Goal: Navigation & Orientation: Understand site structure

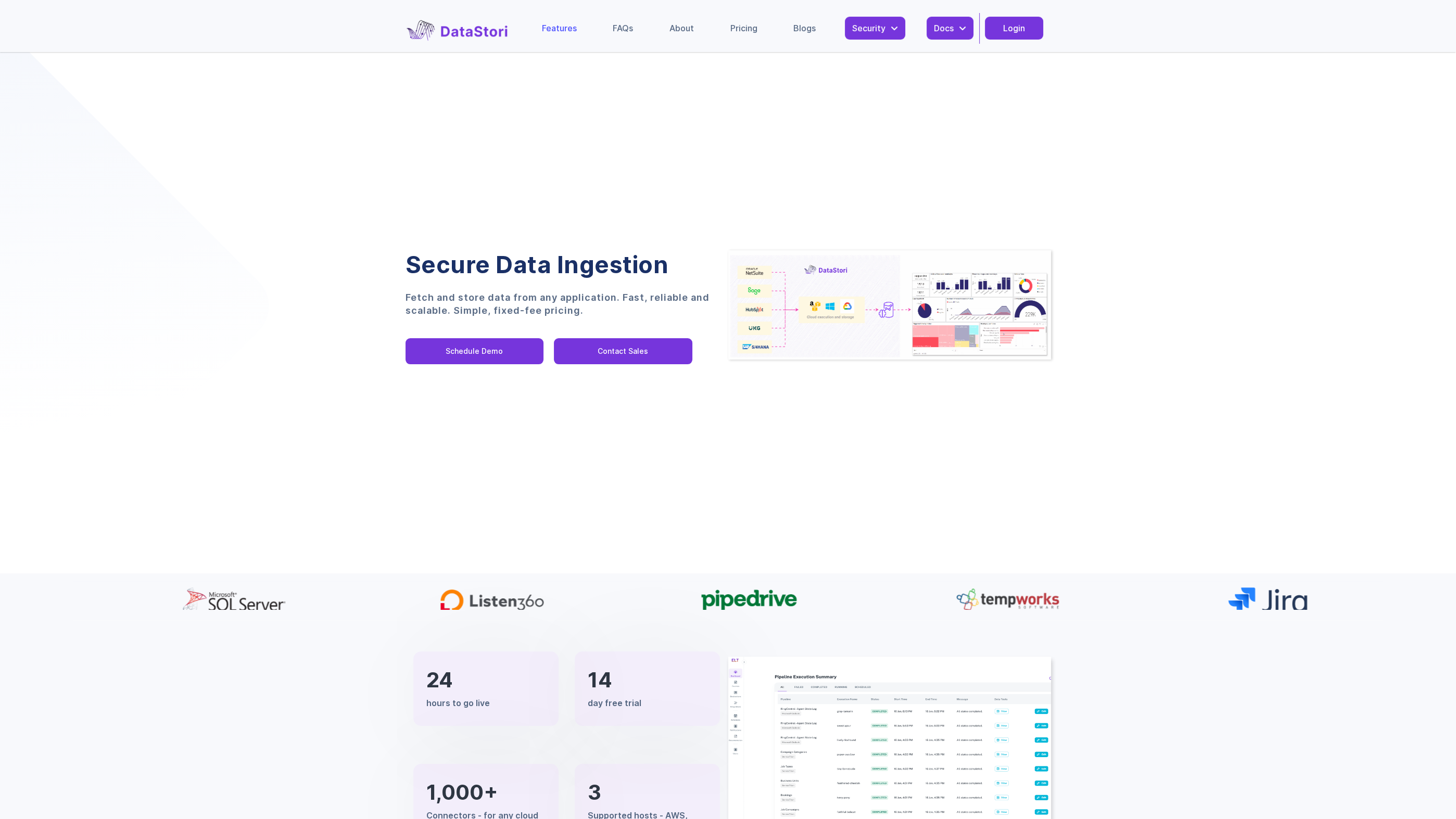
click at [566, 20] on link "Features" at bounding box center [559, 28] width 50 height 23
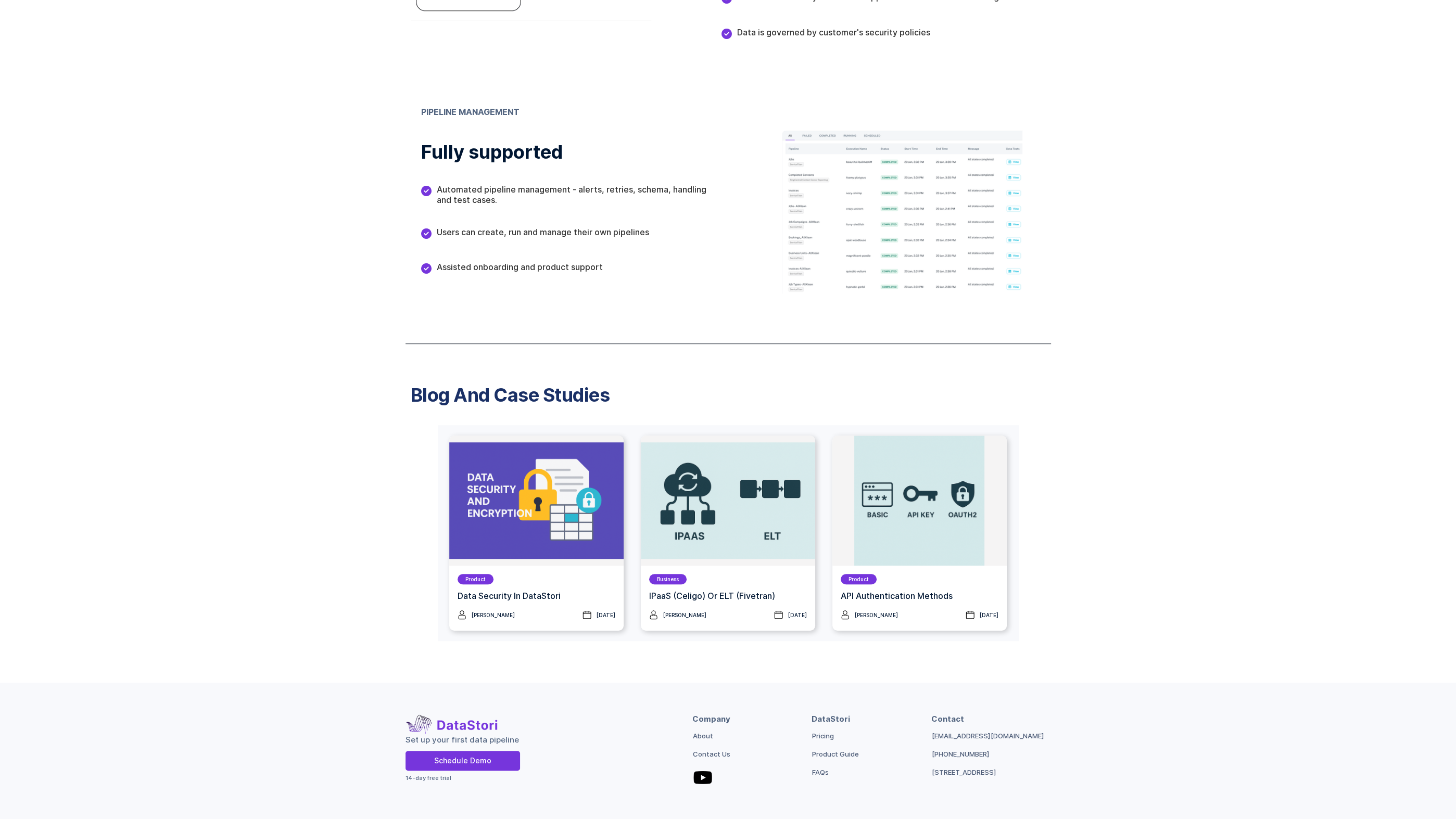
scroll to position [1368, 0]
click at [694, 731] on link "About" at bounding box center [702, 736] width 20 height 10
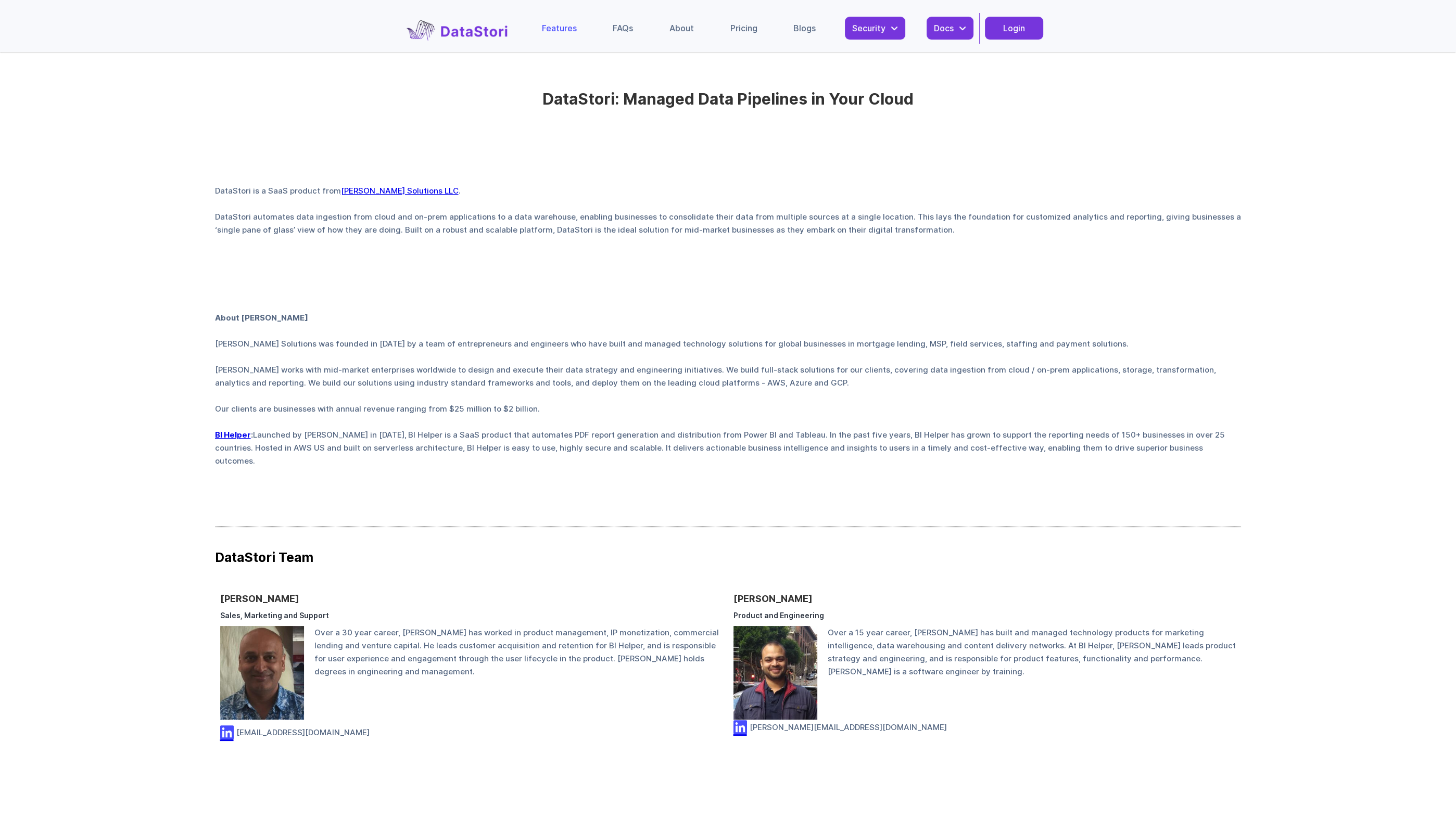
click at [549, 28] on div "Features" at bounding box center [559, 28] width 35 height 10
